Goal: Task Accomplishment & Management: Manage account settings

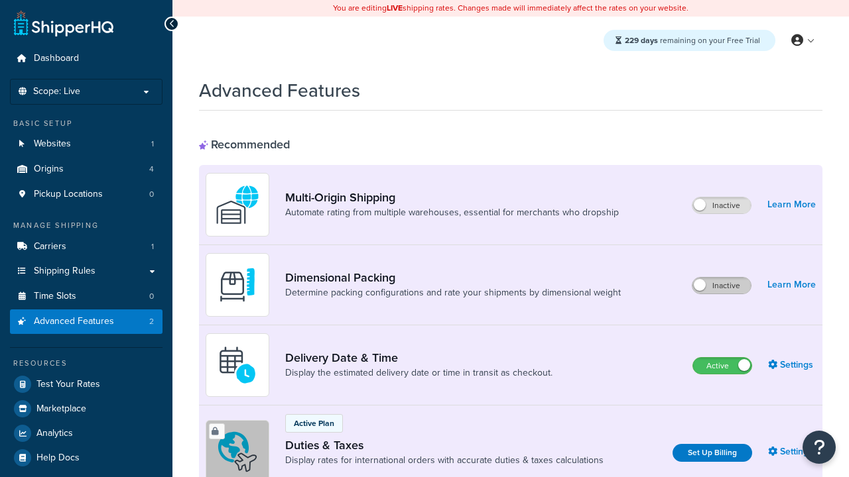
click at [721, 286] on label "Inactive" at bounding box center [721, 286] width 58 height 16
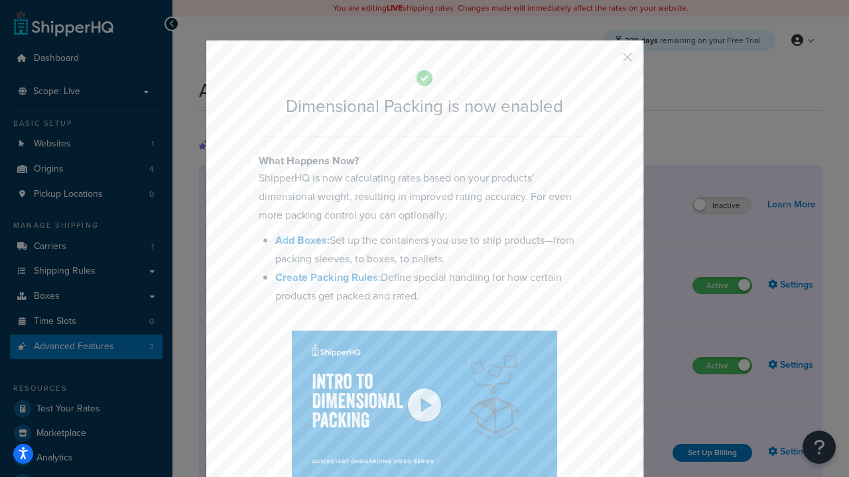
click at [607, 60] on button "button" at bounding box center [607, 61] width 3 height 3
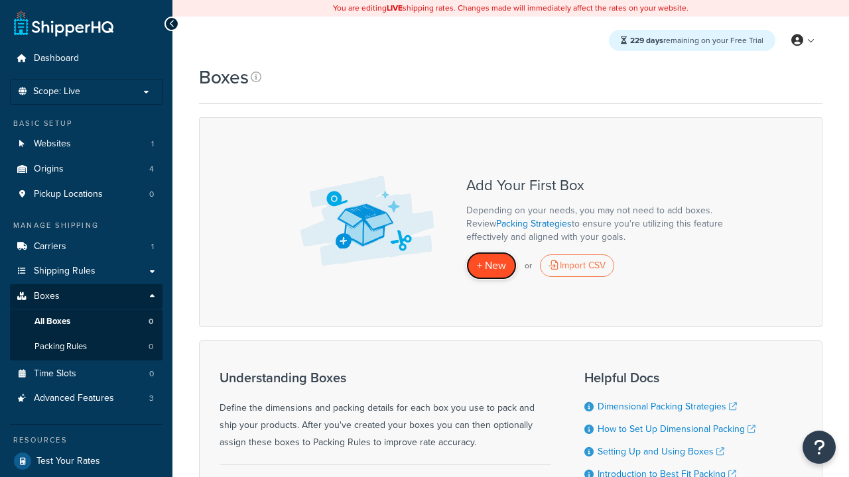
click at [491, 266] on span "+ New" at bounding box center [491, 265] width 29 height 15
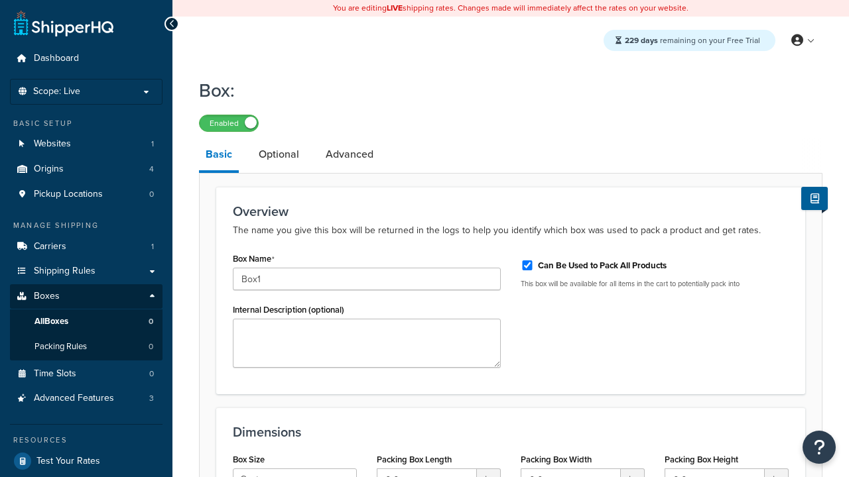
select select "usps_small"
type input "8.5"
type input "5"
type input "1.5"
type input "Box1"
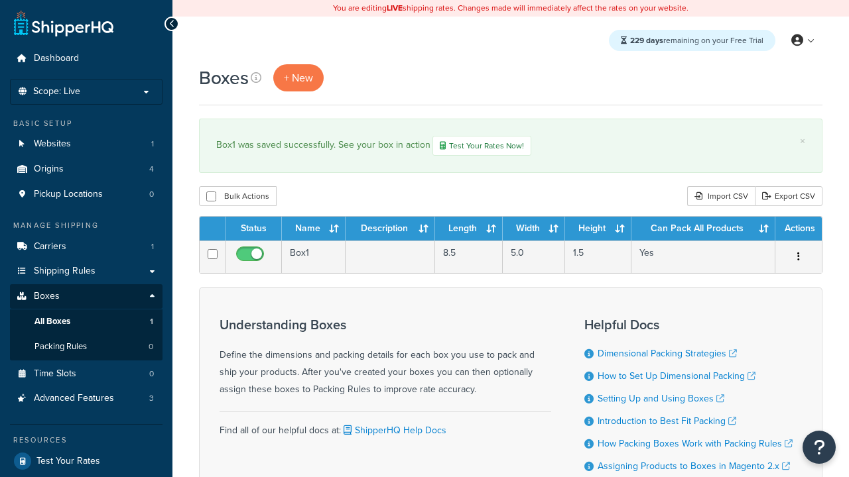
click at [253, 230] on th "Status" at bounding box center [253, 229] width 56 height 24
click at [314, 230] on th "Name" at bounding box center [314, 229] width 64 height 24
click at [390, 230] on th "Description" at bounding box center [389, 229] width 89 height 24
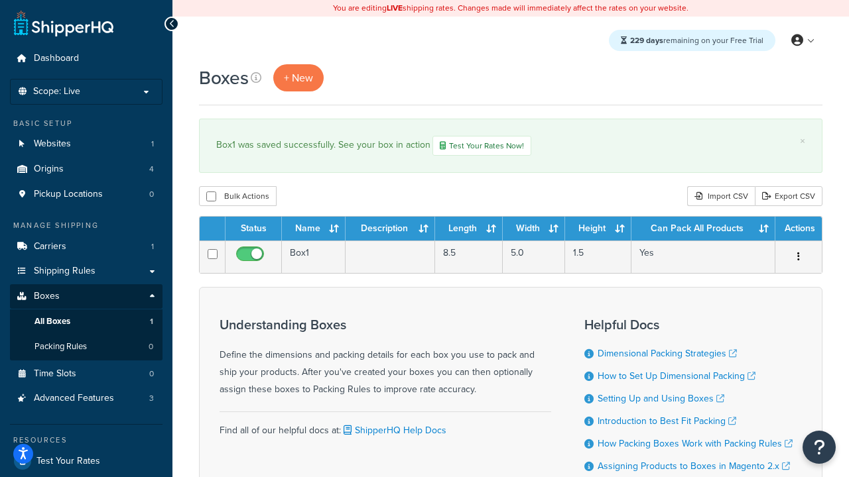
click at [390, 230] on th "Description" at bounding box center [389, 229] width 89 height 24
click at [469, 230] on th "Length" at bounding box center [469, 229] width 68 height 24
click at [534, 230] on th "Width" at bounding box center [533, 229] width 62 height 24
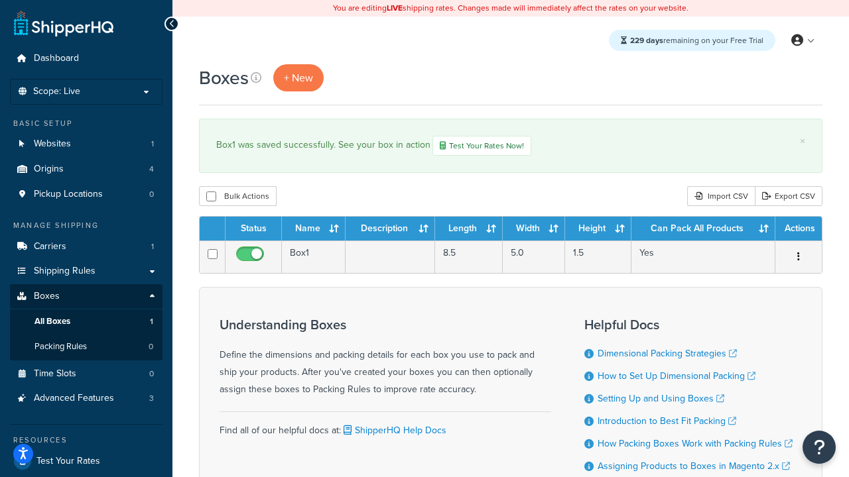
click at [598, 230] on th "Height" at bounding box center [598, 229] width 66 height 24
click at [703, 230] on th "Can Pack All Products" at bounding box center [703, 229] width 144 height 24
click at [798, 230] on th "Actions" at bounding box center [798, 229] width 46 height 24
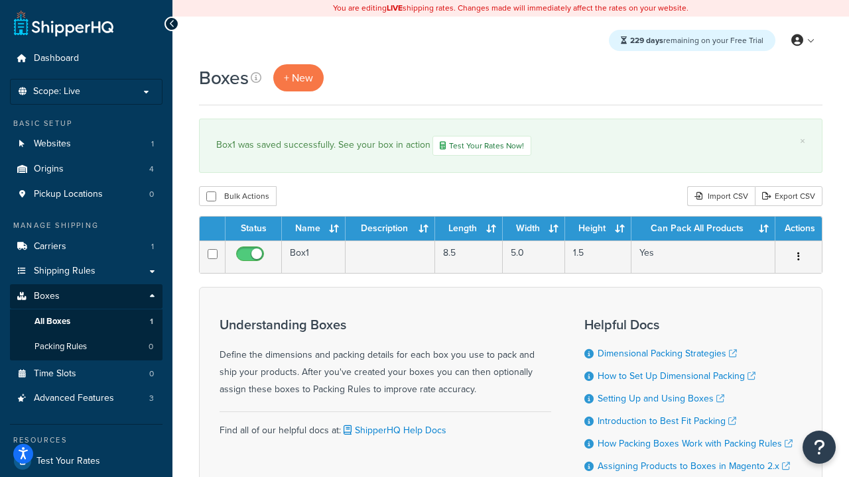
click at [798, 230] on th "Actions" at bounding box center [798, 229] width 46 height 24
click at [211, 198] on input "checkbox" at bounding box center [211, 197] width 10 height 10
checkbox input "true"
click at [0, 0] on button "Delete" at bounding box center [0, 0] width 0 height 0
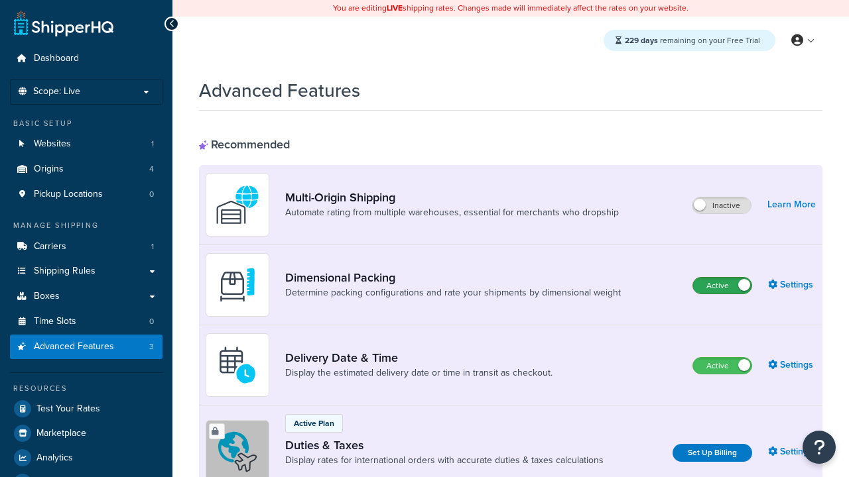
click at [722, 286] on label "Active" at bounding box center [722, 286] width 58 height 16
